Goal: Entertainment & Leisure: Consume media (video, audio)

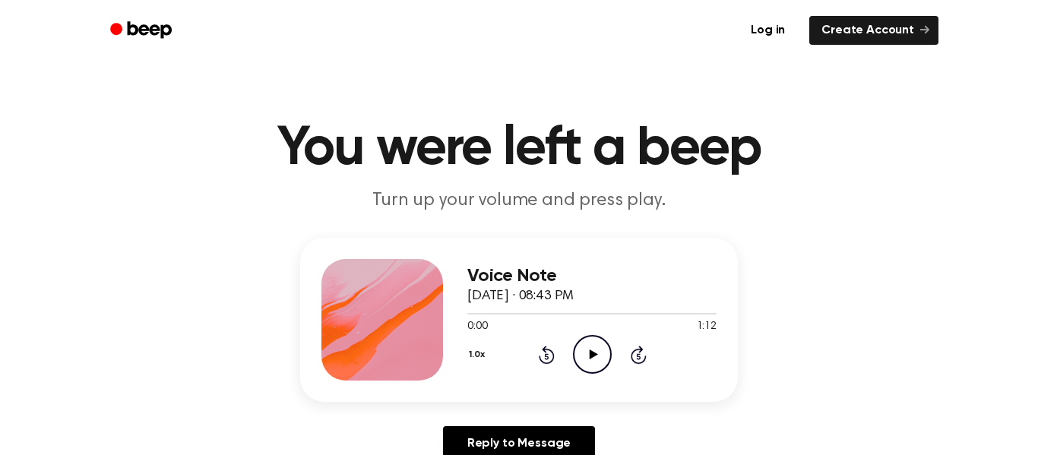
click at [596, 352] on icon "Play Audio" at bounding box center [592, 354] width 39 height 39
click at [593, 365] on icon "Play Audio" at bounding box center [592, 354] width 39 height 39
click at [590, 349] on icon "Play Audio" at bounding box center [592, 354] width 39 height 39
click at [584, 363] on icon "Play Audio" at bounding box center [592, 354] width 39 height 39
click at [599, 354] on icon "Pause Audio" at bounding box center [592, 354] width 39 height 39
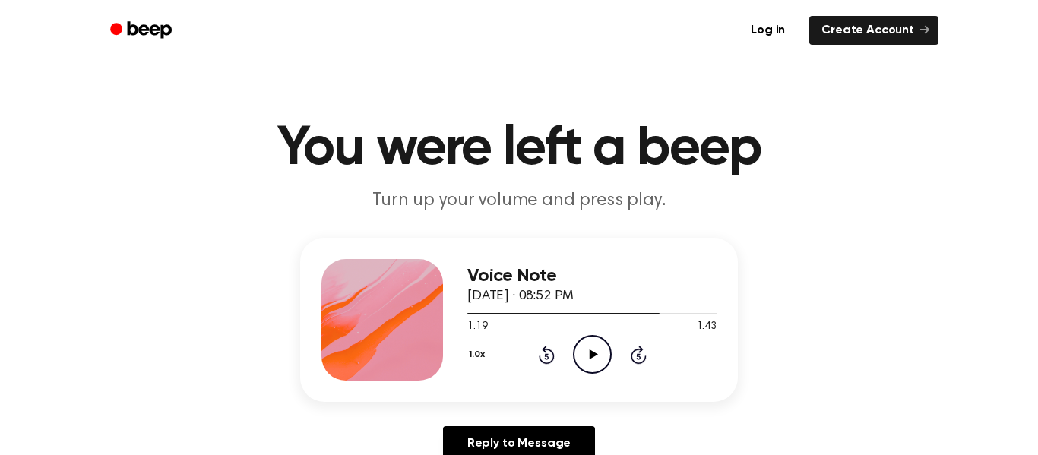
click at [594, 353] on icon at bounding box center [593, 354] width 8 height 10
click at [602, 372] on icon "Play Audio" at bounding box center [592, 354] width 39 height 39
